Goal: Find specific page/section: Find specific page/section

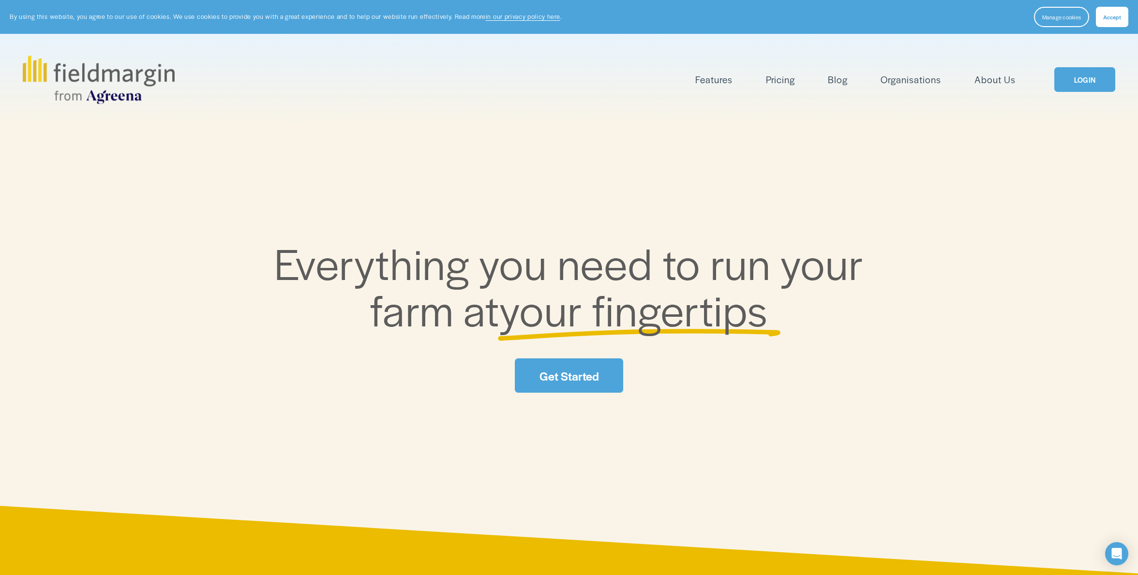
click at [923, 82] on link "Organisations" at bounding box center [911, 80] width 60 height 16
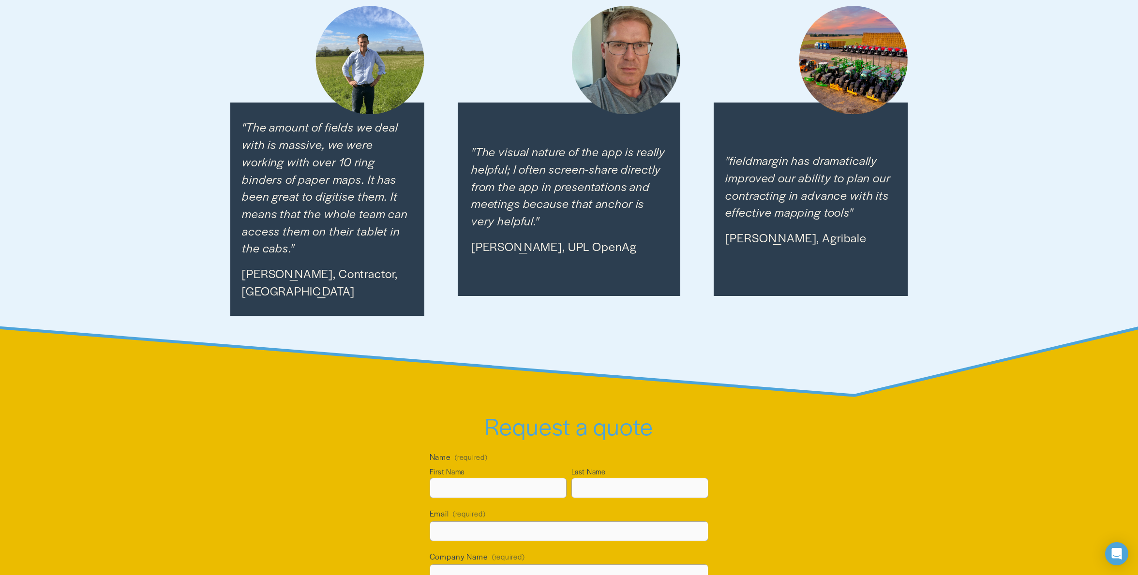
scroll to position [1287, 0]
drag, startPoint x: 610, startPoint y: 257, endPoint x: 536, endPoint y: 254, distance: 74.1
click at [536, 254] on div ""The visual nature of the app is really helpful; I often screen-share directly …" at bounding box center [569, 200] width 222 height 194
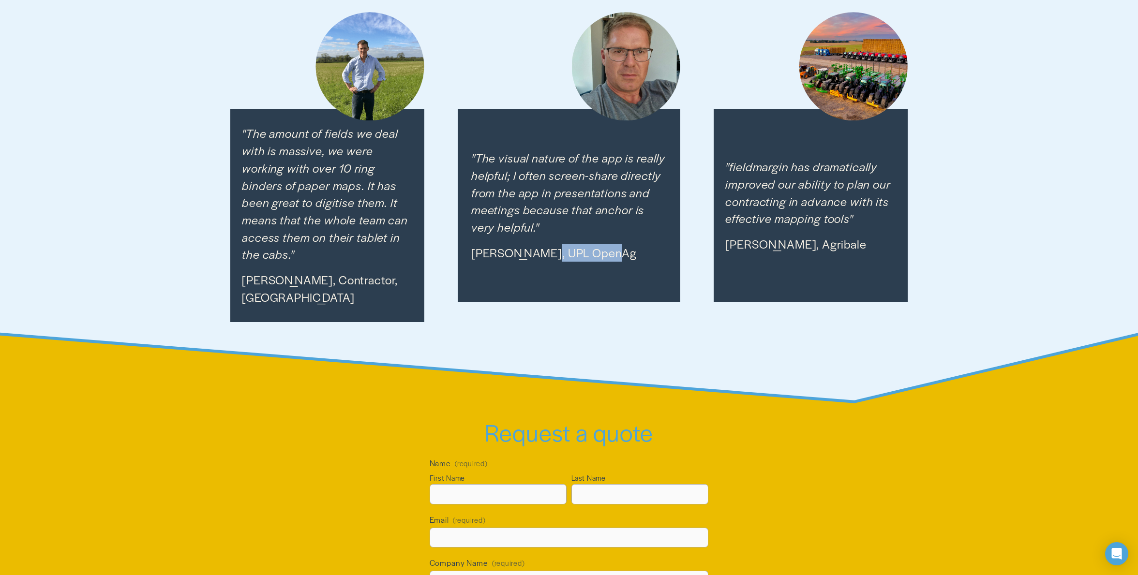
scroll to position [1280, 0]
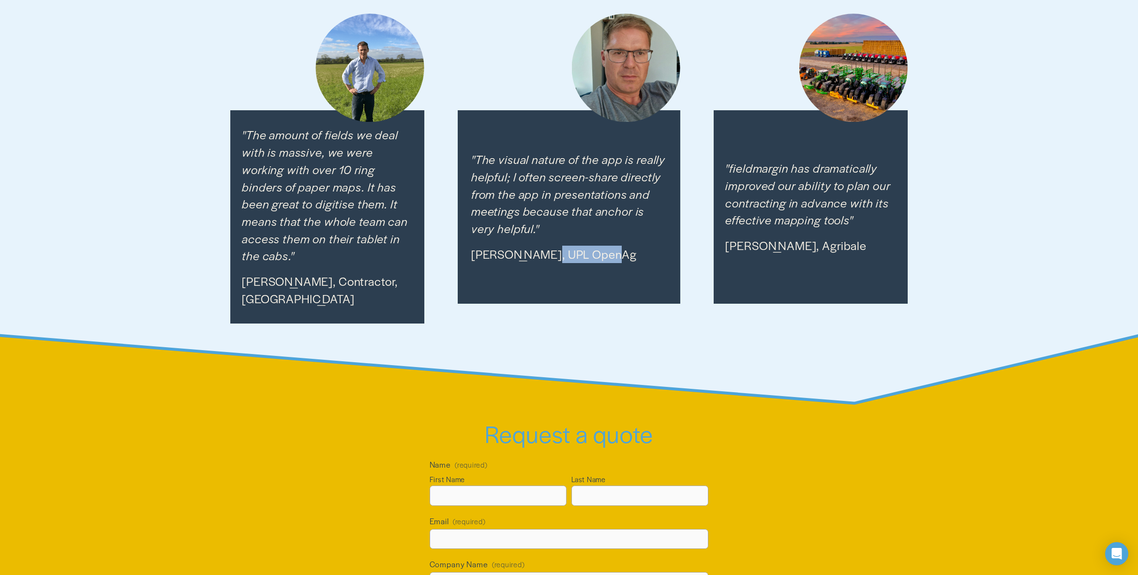
copy p "UPL OpenAg"
